Goal: Complete application form: Complete application form

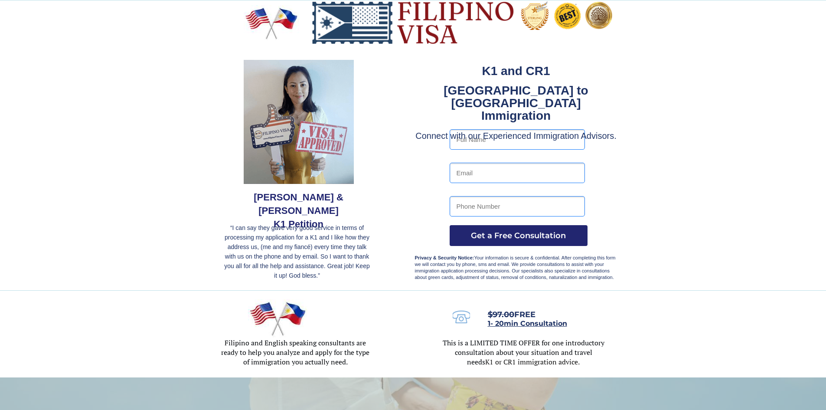
click at [513, 140] on input "text" at bounding box center [517, 139] width 135 height 20
type input "Internal Test"
click at [487, 180] on input "email" at bounding box center [517, 173] width 135 height 20
click at [507, 173] on input "[EMAIL_ADDRESS][DOMAIN_NAME]" at bounding box center [517, 173] width 135 height 20
type input "[EMAIL_ADDRESS][DOMAIN_NAME]"
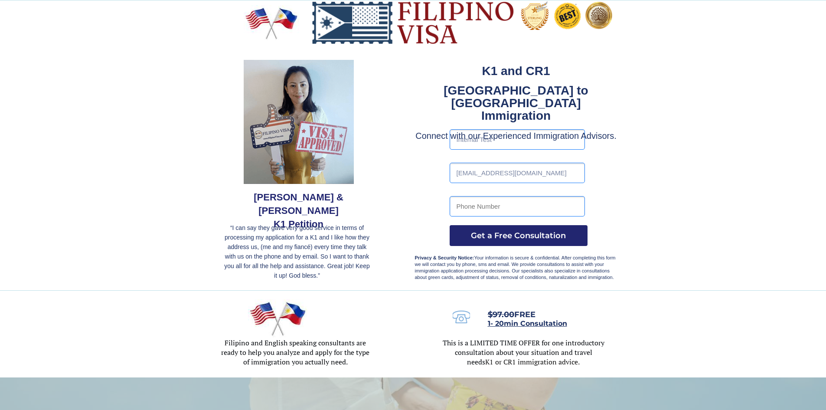
click at [506, 209] on input "tel" at bounding box center [517, 206] width 135 height 20
type input "9999999999"
click at [519, 175] on input "[EMAIL_ADDRESS][DOMAIN_NAME]" at bounding box center [517, 173] width 135 height 20
click at [734, 166] on div at bounding box center [413, 145] width 826 height 290
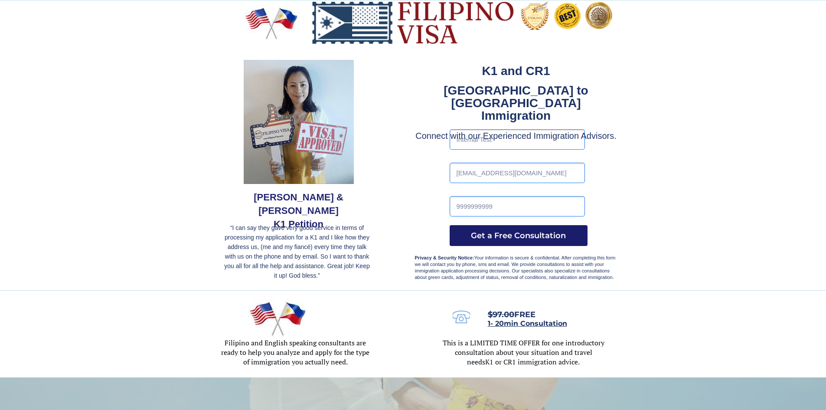
click at [565, 234] on span "Get a Free Consultation" at bounding box center [519, 236] width 138 height 10
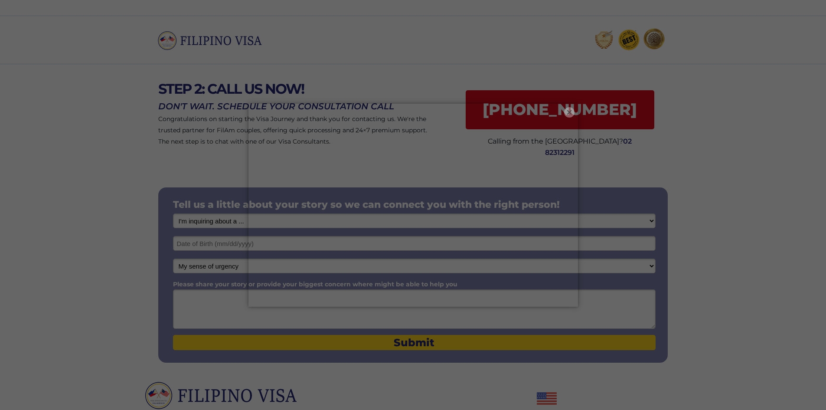
drag, startPoint x: 572, startPoint y: 113, endPoint x: 567, endPoint y: 116, distance: 5.1
click at [571, 114] on button "×" at bounding box center [569, 112] width 10 height 10
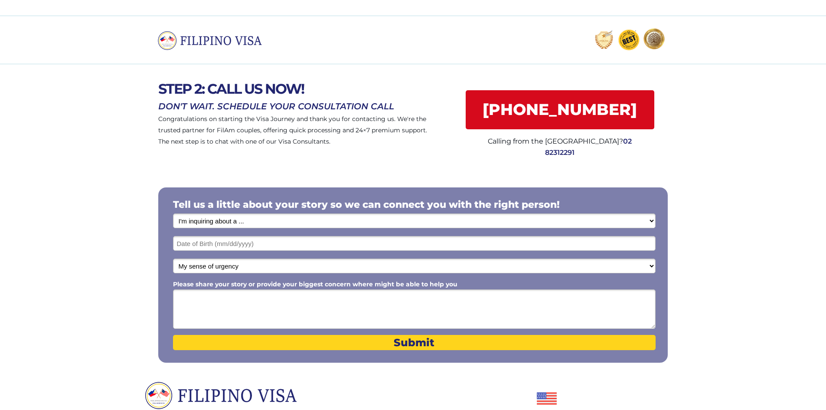
click at [313, 218] on select "I'm inquiring about a ... I don't know or other services Retirement Visa for Th…" at bounding box center [414, 220] width 483 height 15
select select "1801"
click at [173, 213] on select "I'm inquiring about a ... I don't know or other services Retirement Visa for Th…" at bounding box center [414, 220] width 483 height 15
click at [277, 243] on input "text" at bounding box center [414, 243] width 483 height 15
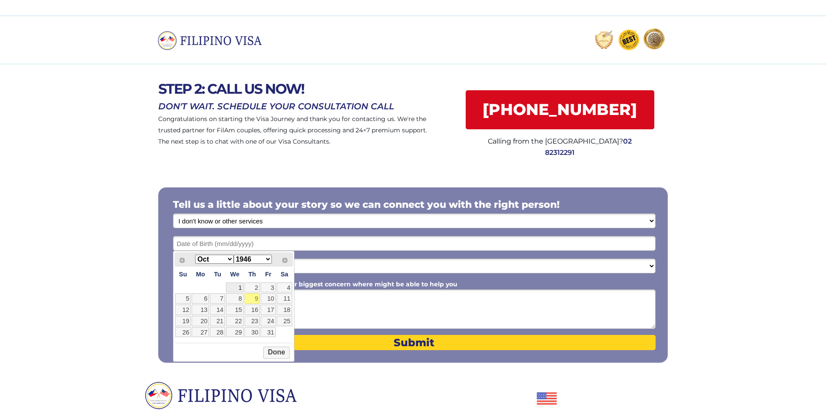
click at [240, 282] on link "1" at bounding box center [235, 287] width 18 height 10
type input "10/01/2025"
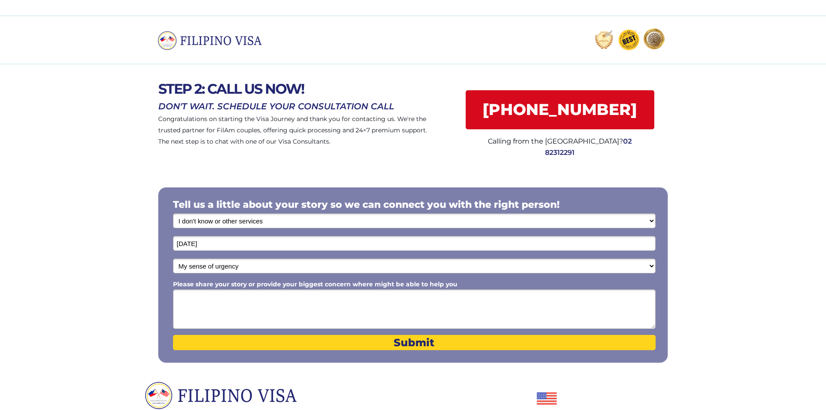
click at [243, 265] on select "My sense of urgency Low Priority - I'm just looking Medium High Priority - I ne…" at bounding box center [414, 265] width 483 height 15
select select "1804"
click at [173, 258] on select "My sense of urgency Low Priority - I'm just looking Medium High Priority - I ne…" at bounding box center [414, 265] width 483 height 15
click at [248, 294] on textarea "Please share your story or provide your biggest concern where might be able to …" at bounding box center [414, 308] width 483 height 39
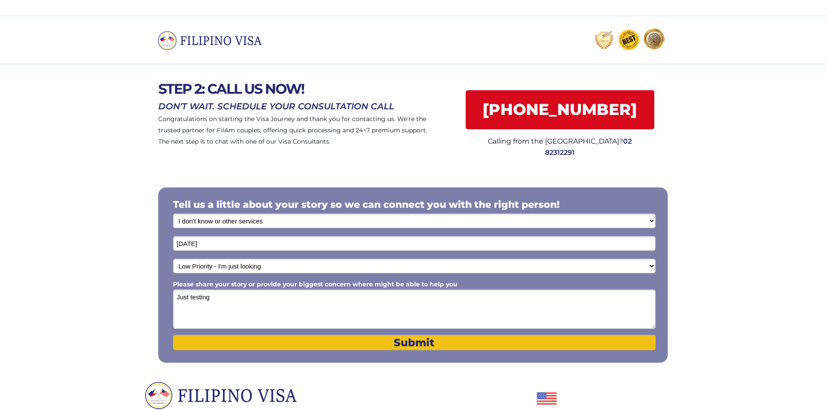
type textarea "Just testing"
click at [419, 340] on span "Submit" at bounding box center [414, 342] width 483 height 13
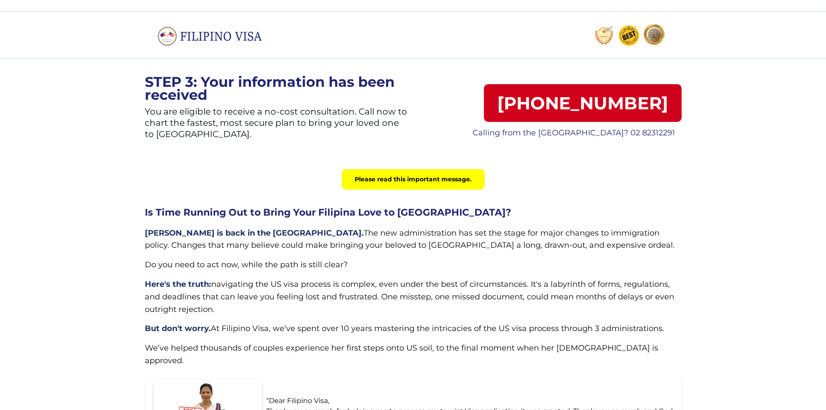
click at [117, 140] on div at bounding box center [413, 110] width 826 height 102
